Goal: Information Seeking & Learning: Learn about a topic

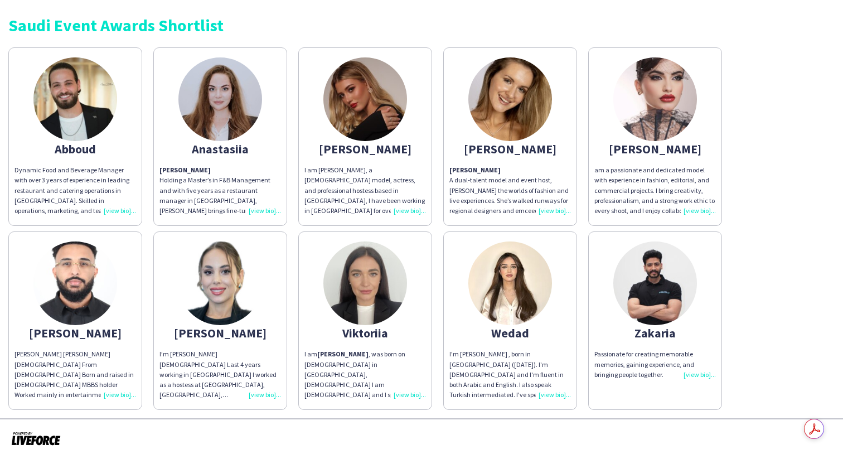
click at [662, 318] on img at bounding box center [655, 283] width 84 height 84
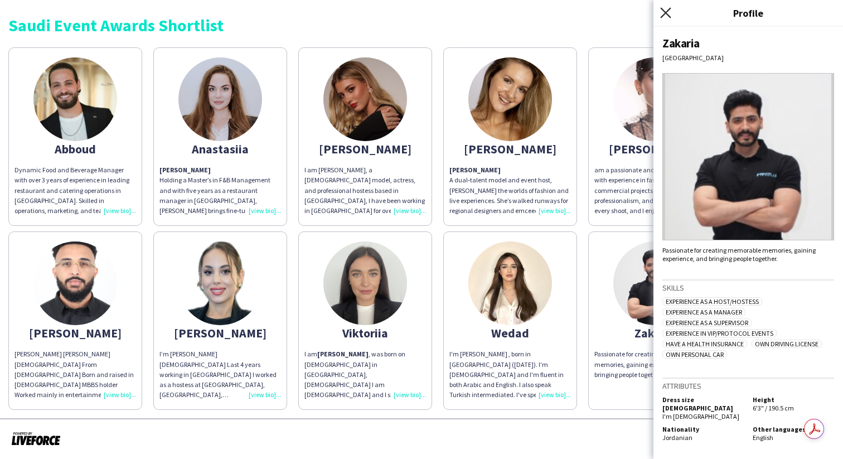
click at [664, 16] on icon "Close pop-in" at bounding box center [665, 12] width 11 height 11
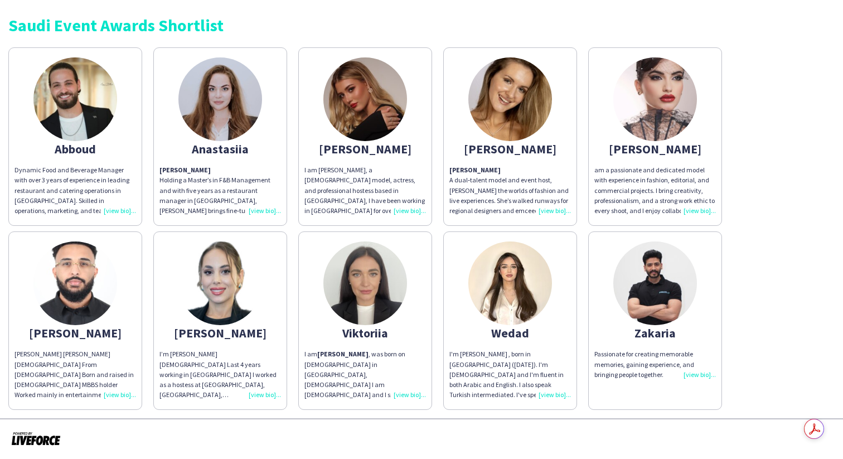
click at [686, 375] on div "Passionate for creating memorable memories, gaining experience, and bringing pe…" at bounding box center [654, 364] width 121 height 31
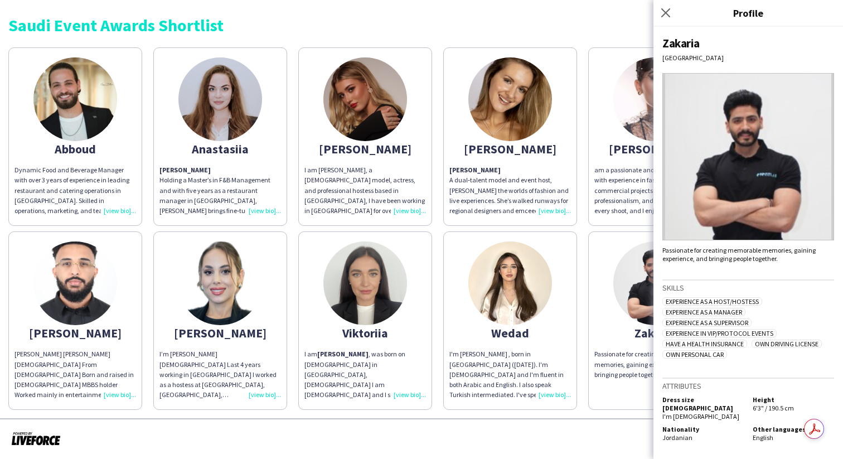
click at [797, 207] on img at bounding box center [748, 156] width 172 height 167
click at [667, 12] on icon at bounding box center [665, 12] width 11 height 11
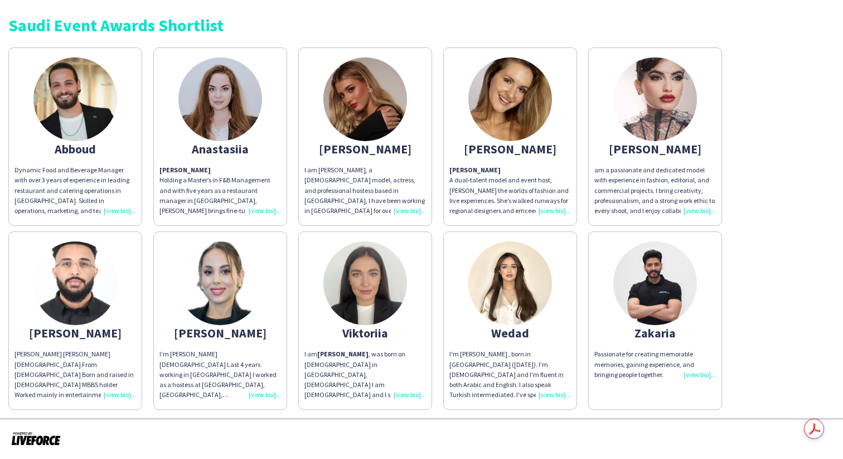
click at [690, 213] on div "am a passionate and dedicated model with experience in fashion, editorial, and …" at bounding box center [654, 190] width 121 height 51
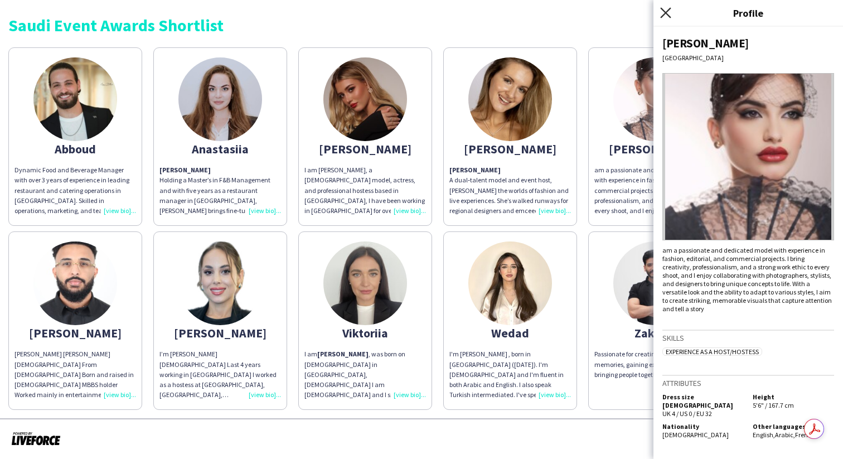
click at [668, 10] on icon at bounding box center [665, 12] width 11 height 11
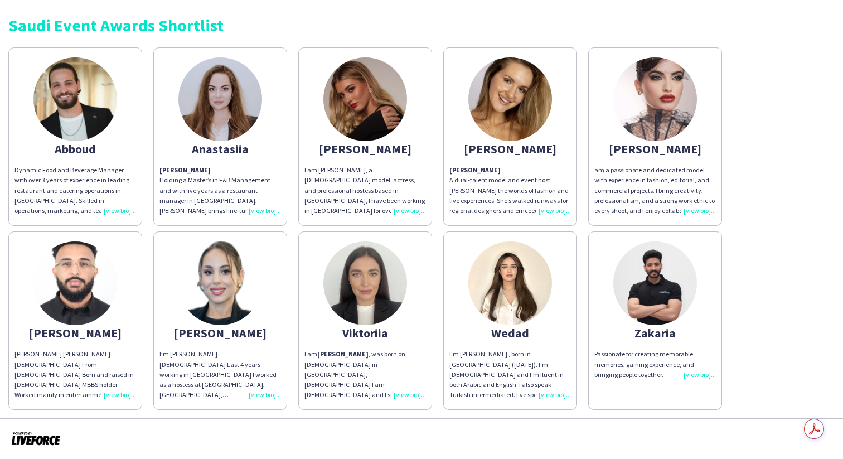
click at [363, 332] on div "Viktoriia" at bounding box center [364, 333] width 121 height 10
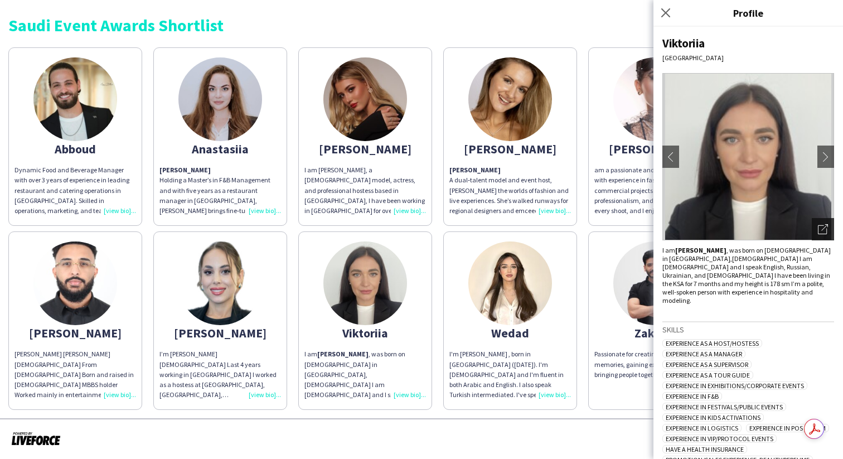
click at [824, 223] on div "Open photos pop-in" at bounding box center [822, 229] width 22 height 22
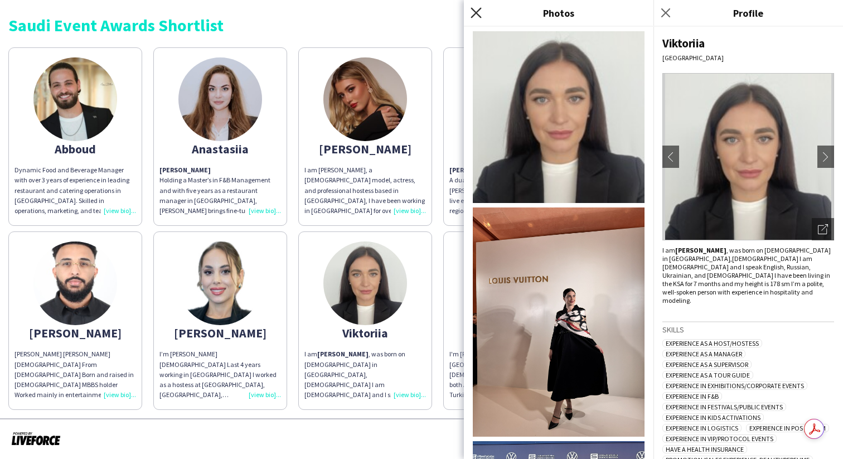
click at [479, 13] on icon "Close pop-in" at bounding box center [475, 12] width 11 height 11
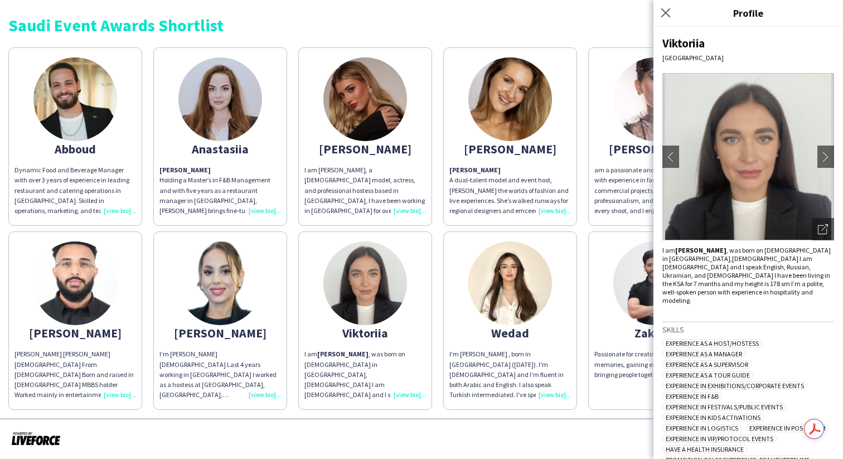
click at [544, 205] on p "[PERSON_NAME] A dual‑talent model and event host, [PERSON_NAME] the worlds of f…" at bounding box center [509, 190] width 121 height 51
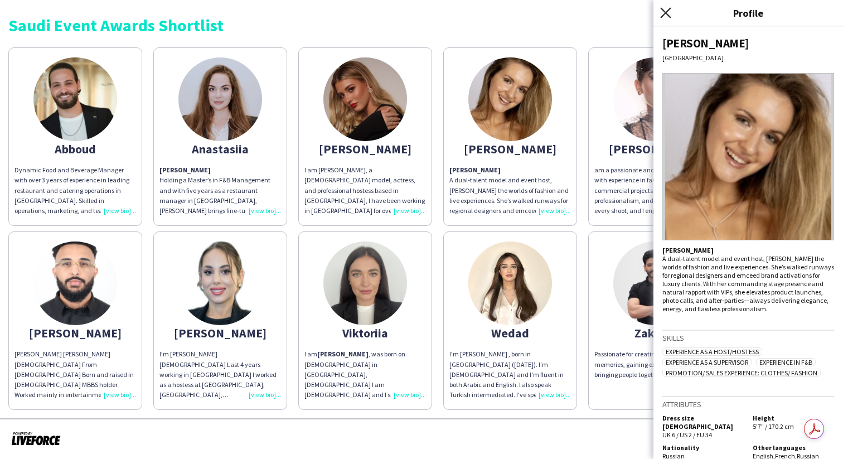
click at [662, 9] on icon at bounding box center [665, 12] width 11 height 11
